Goal: Task Accomplishment & Management: Manage account settings

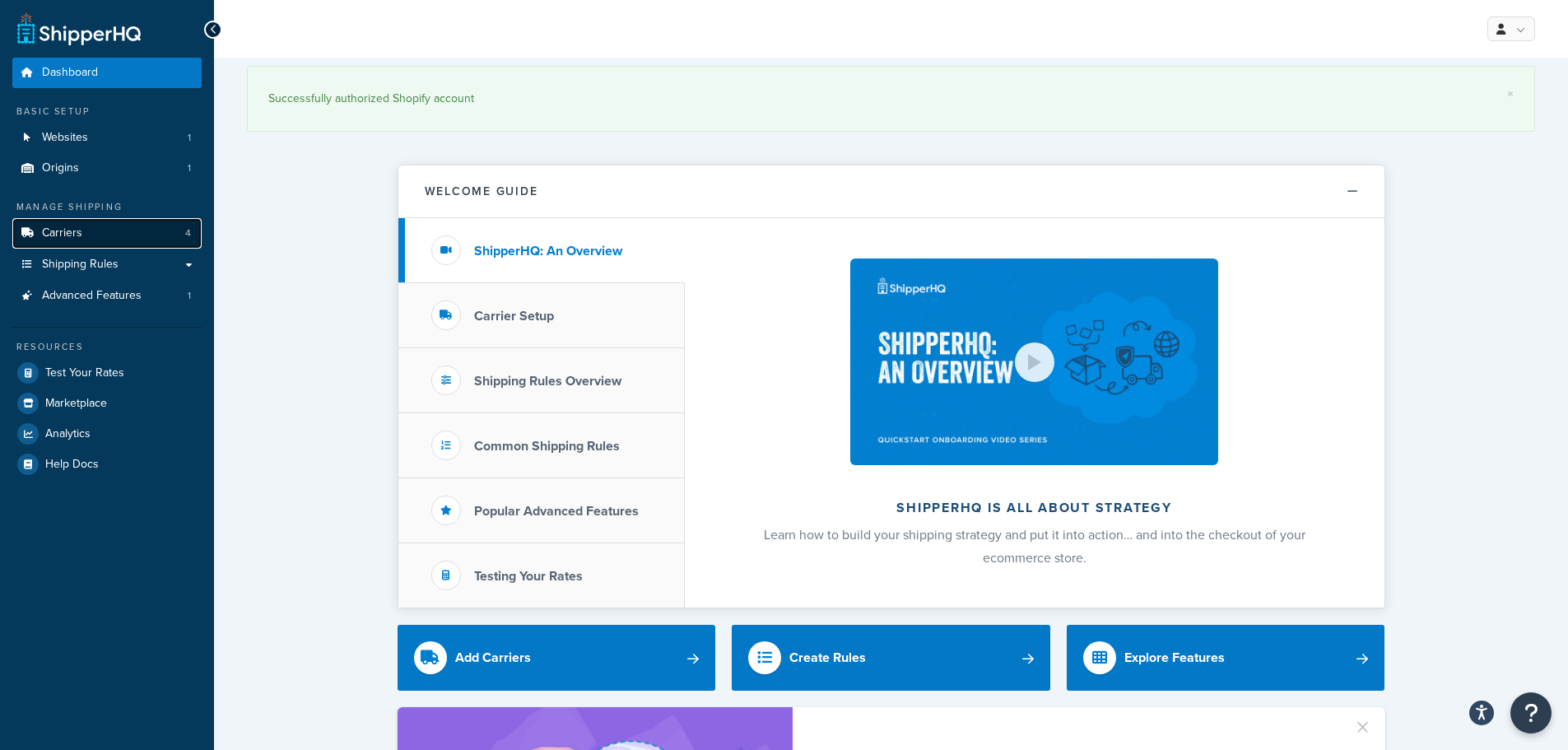
click at [40, 238] on link "Carriers 4" at bounding box center [107, 234] width 189 height 31
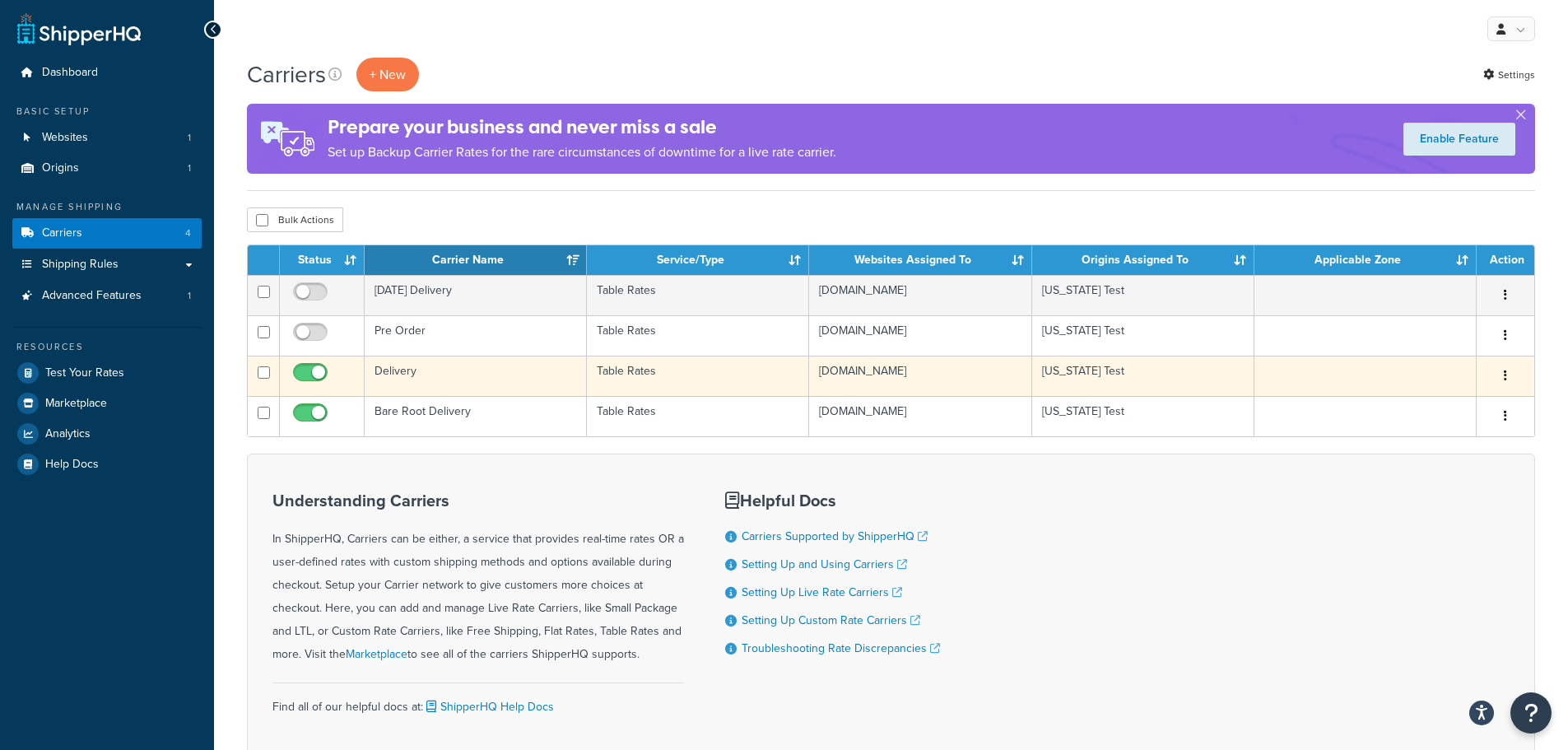
click at [452, 372] on td "Delivery" at bounding box center [475, 375] width 222 height 40
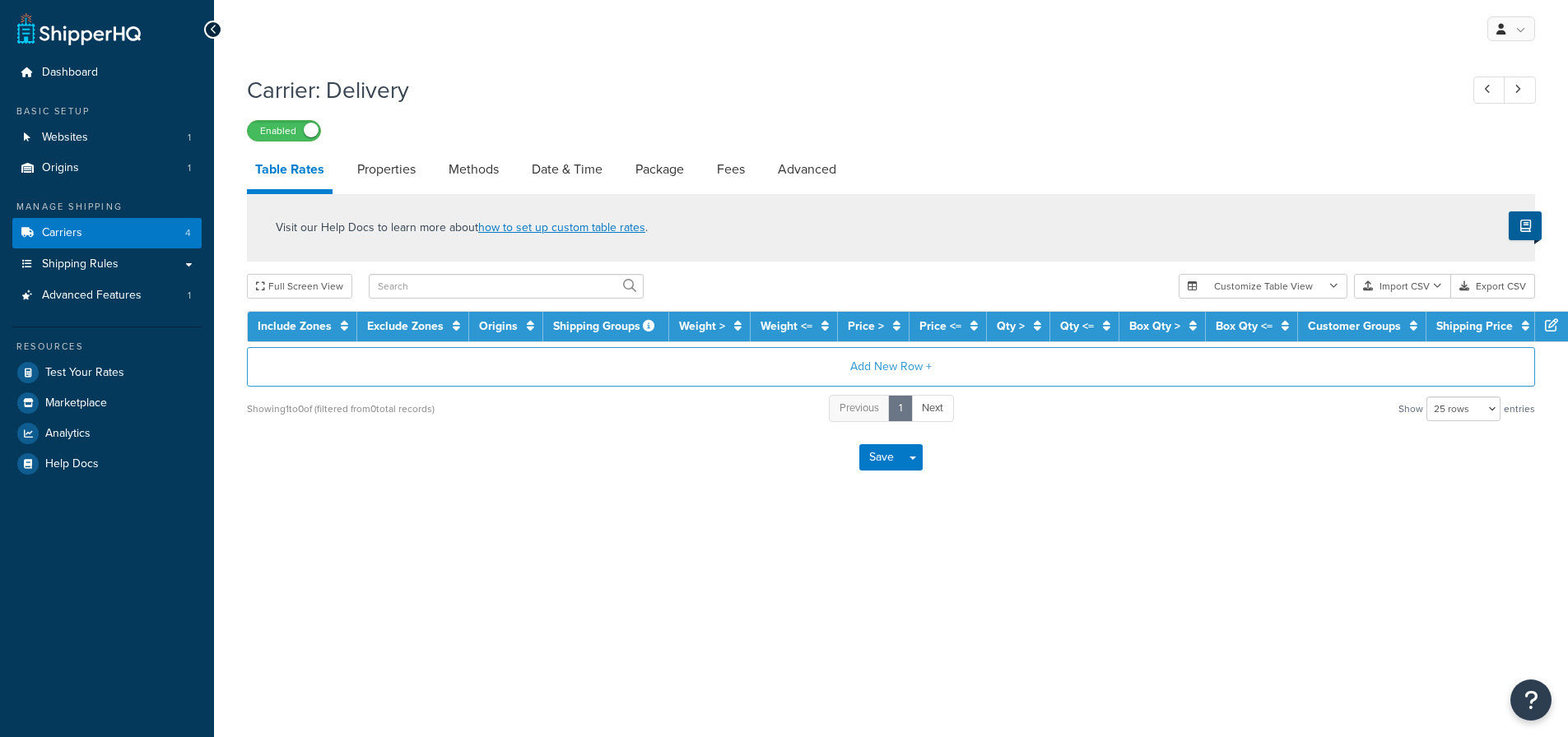
select select "25"
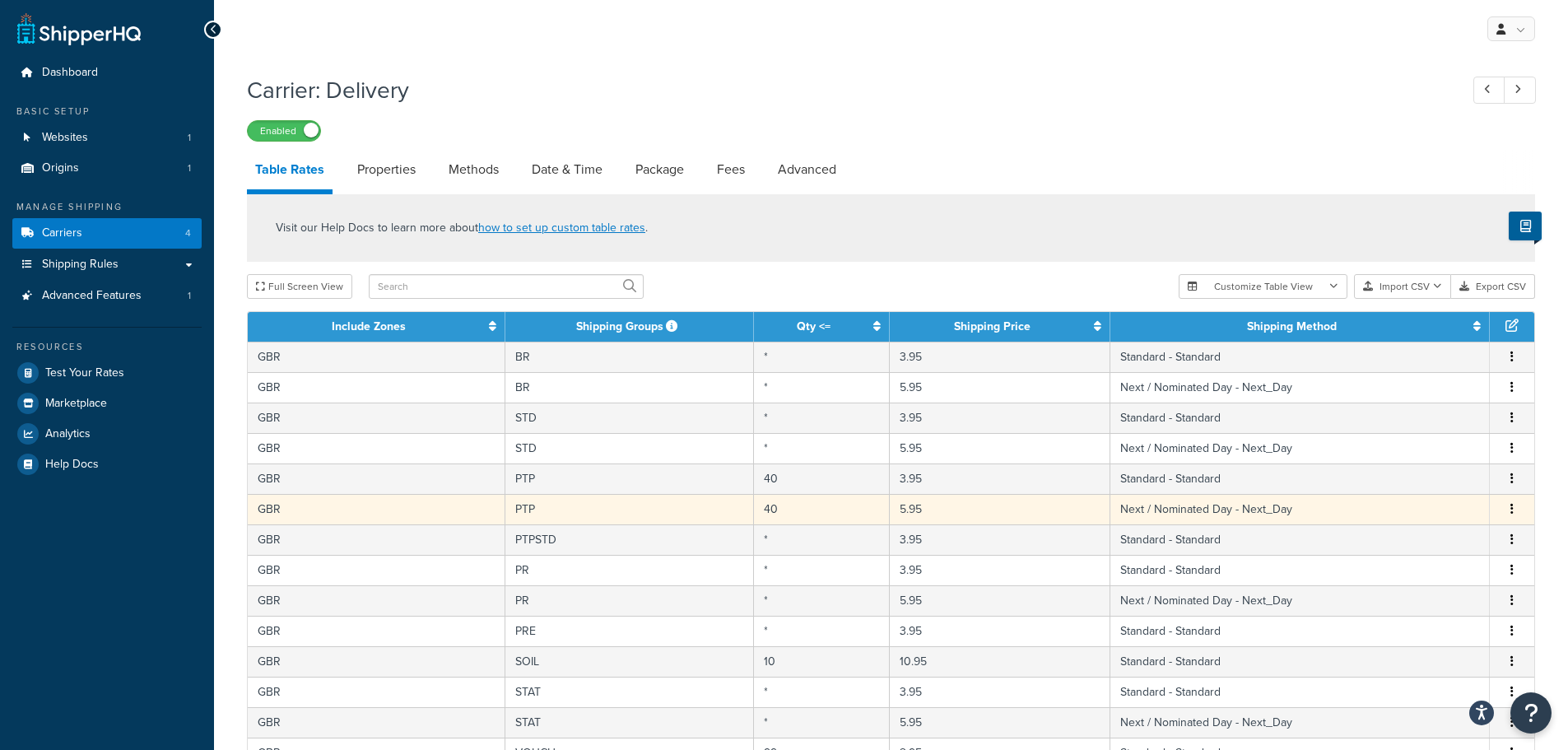
click at [1512, 508] on icon "button" at bounding box center [1513, 509] width 3 height 12
click at [1425, 540] on div "Delete" at bounding box center [1428, 544] width 117 height 34
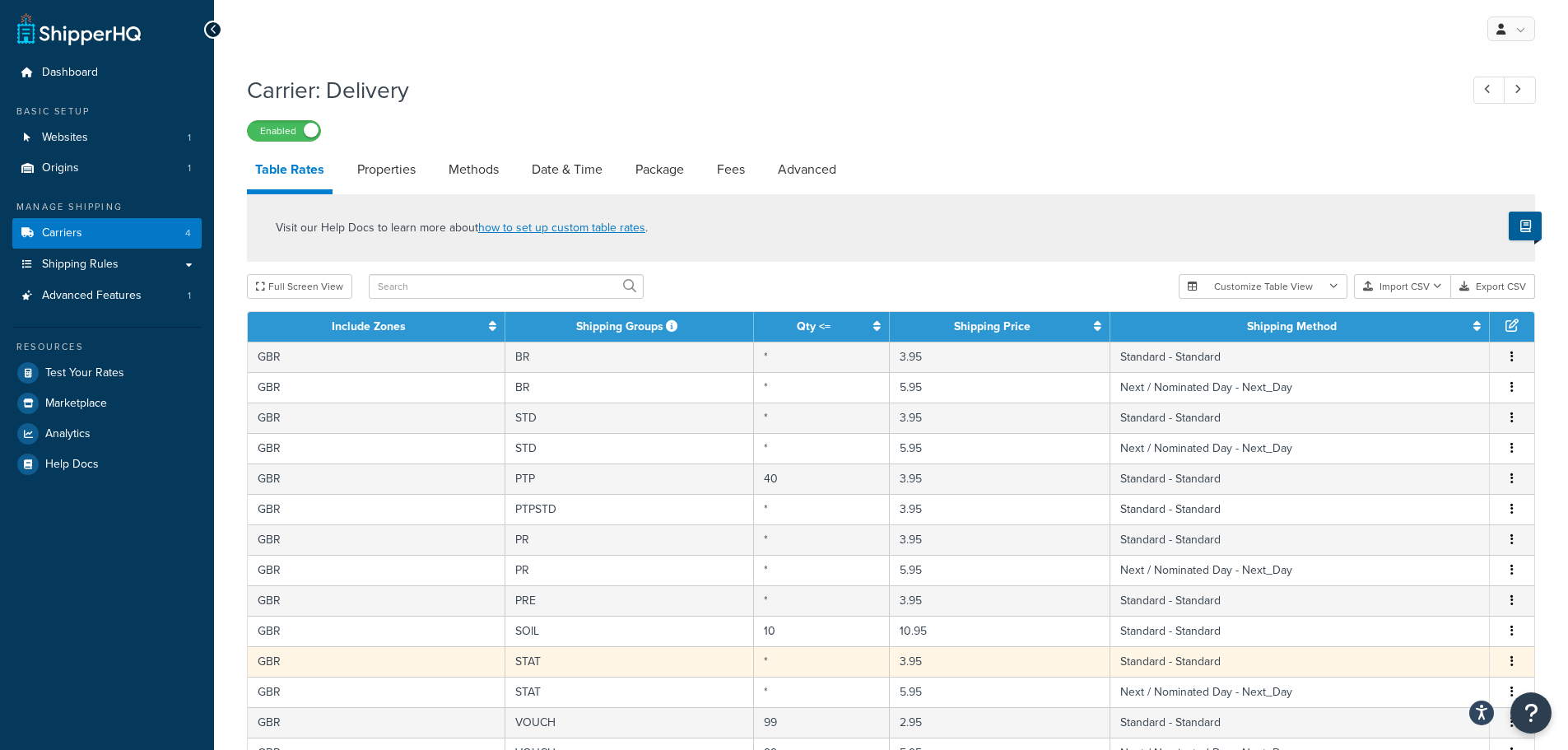
scroll to position [585, 0]
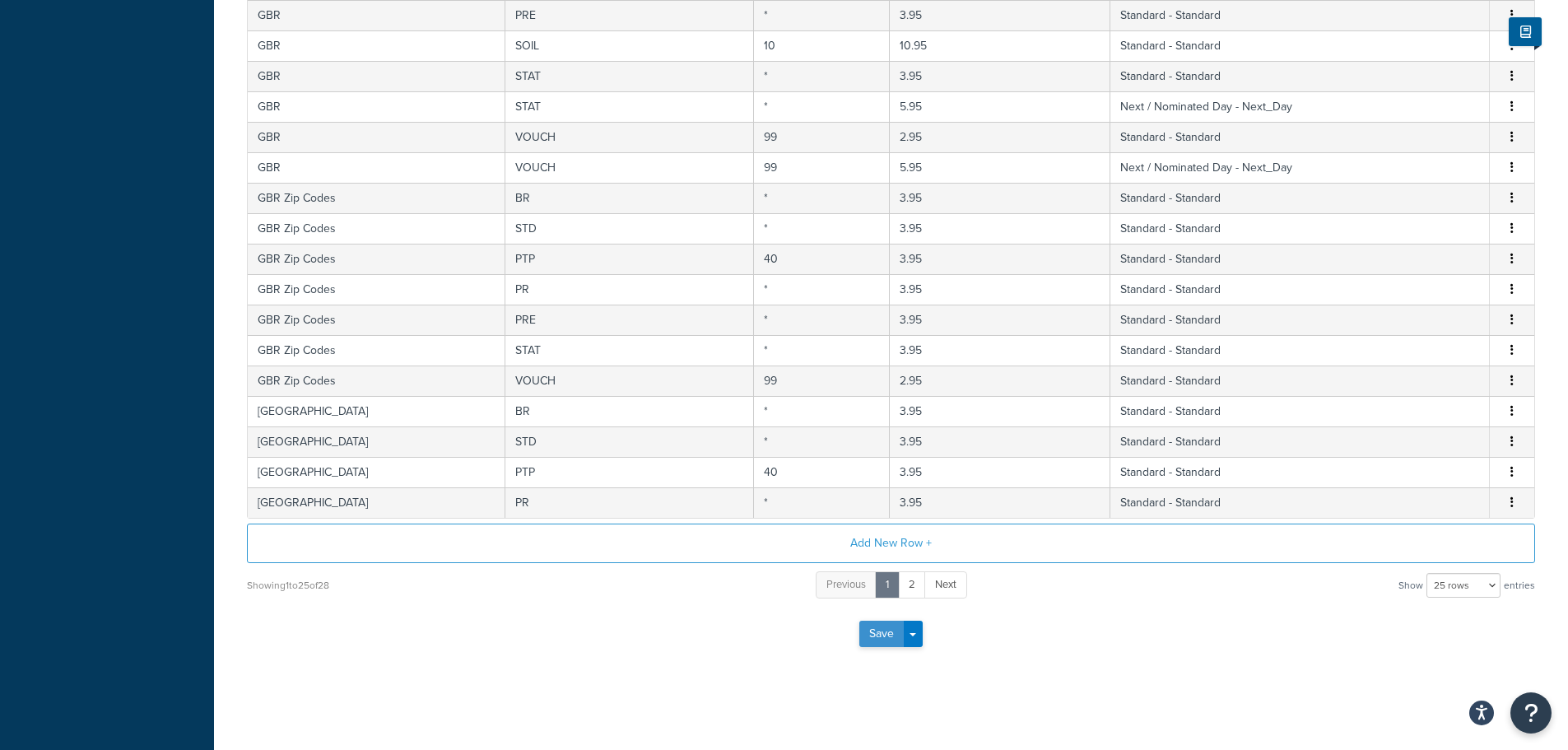
click at [874, 635] on button "Save" at bounding box center [882, 633] width 44 height 26
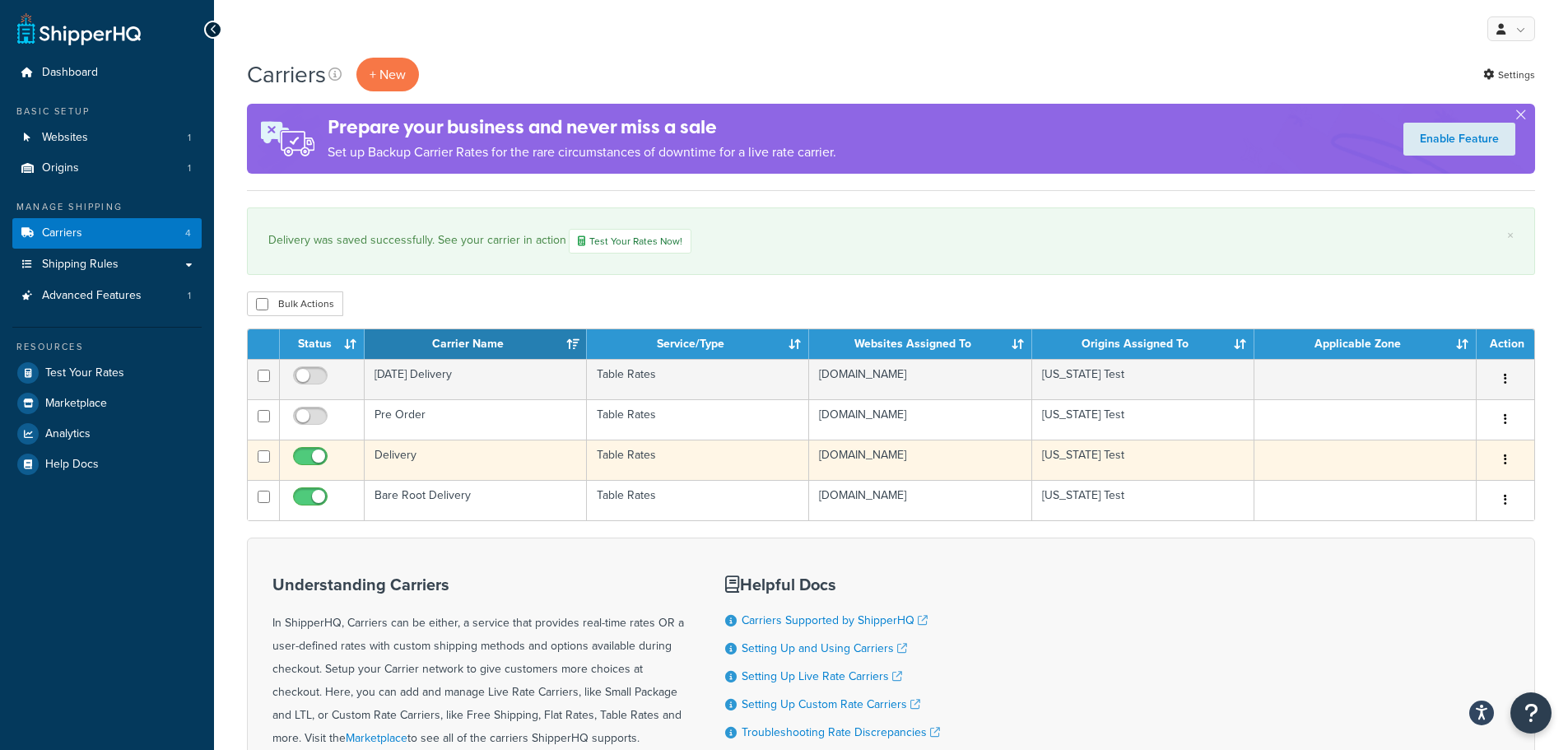
click at [478, 458] on td "Delivery" at bounding box center [475, 459] width 222 height 40
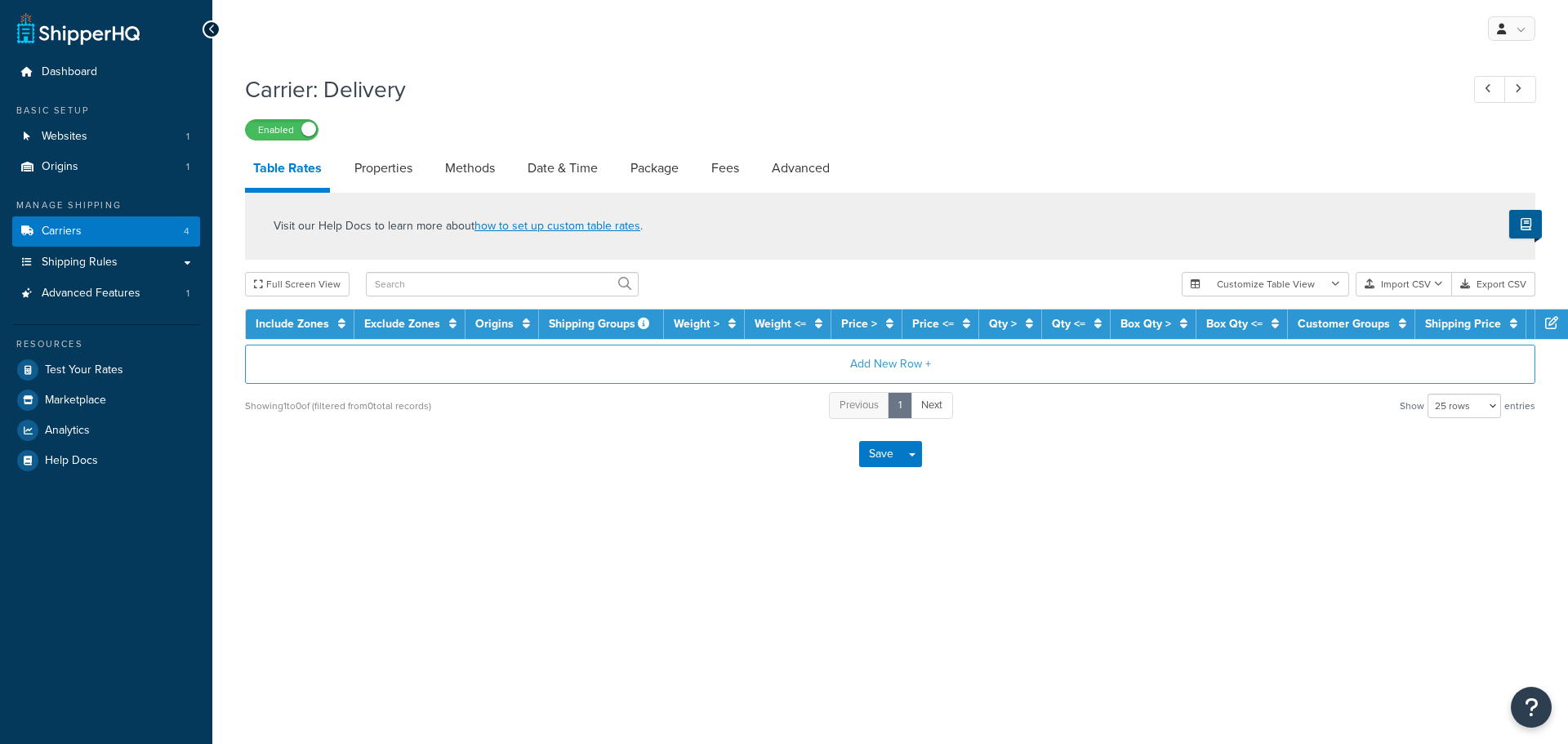
select select "25"
